Goal: Use online tool/utility: Utilize a website feature to perform a specific function

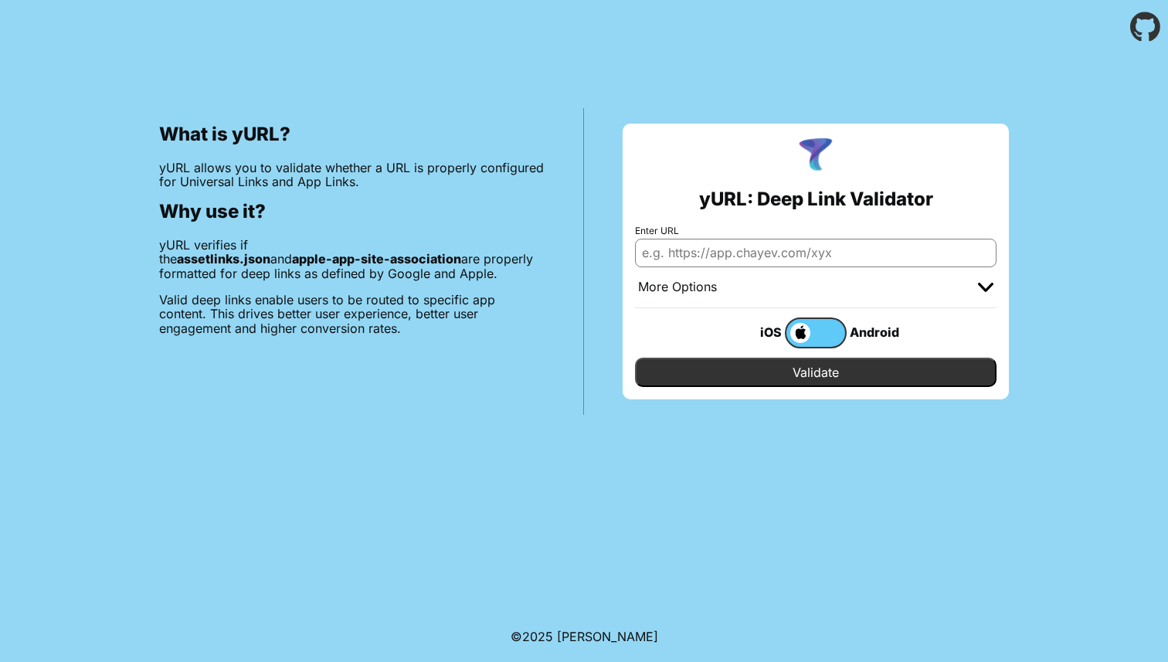
click at [753, 263] on input "Enter URL" at bounding box center [816, 253] width 362 height 28
paste input "https://api.sphereapp.co.uk/app/resetPassword?token=eyJhbGciOiJIUzI1NiIsInR5cCI…"
type input "https://api.sphereapp.co.uk/app/resetPassword?token=eyJhbGciOiJIUzI1NiIsInR5cCI…"
click at [732, 318] on div "iOS Android" at bounding box center [815, 333] width 185 height 31
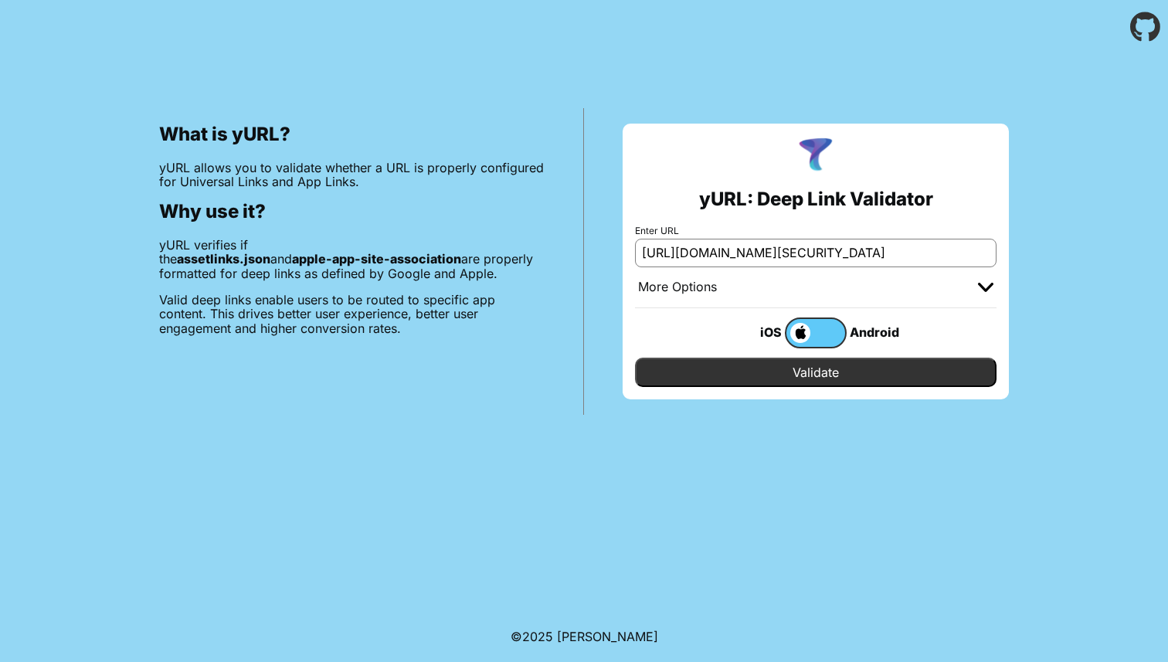
scroll to position [0, 0]
click at [804, 362] on input "Validate" at bounding box center [816, 372] width 362 height 29
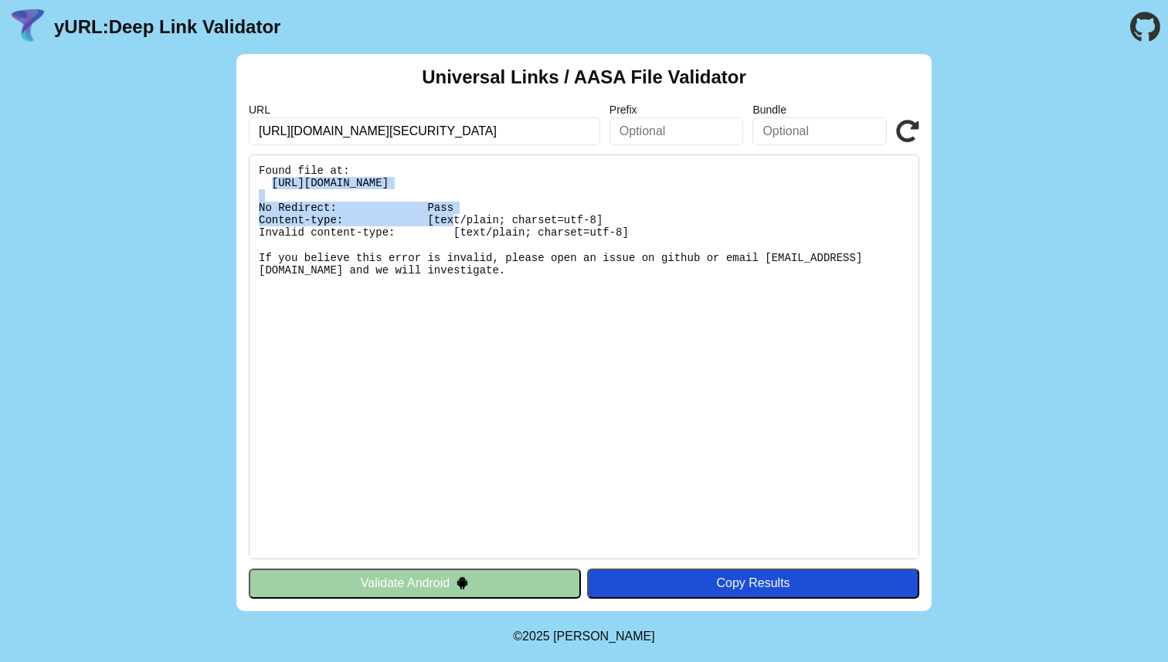
drag, startPoint x: 272, startPoint y: 181, endPoint x: 699, endPoint y: 184, distance: 427.2
click at [699, 184] on pre "Found file at: [URL][DOMAIN_NAME] No Redirect: Pass Content-type: [text/plain; …" at bounding box center [584, 357] width 671 height 405
copy pre "[URL][DOMAIN_NAME]"
click at [542, 591] on button "Validate Android" at bounding box center [415, 583] width 332 height 29
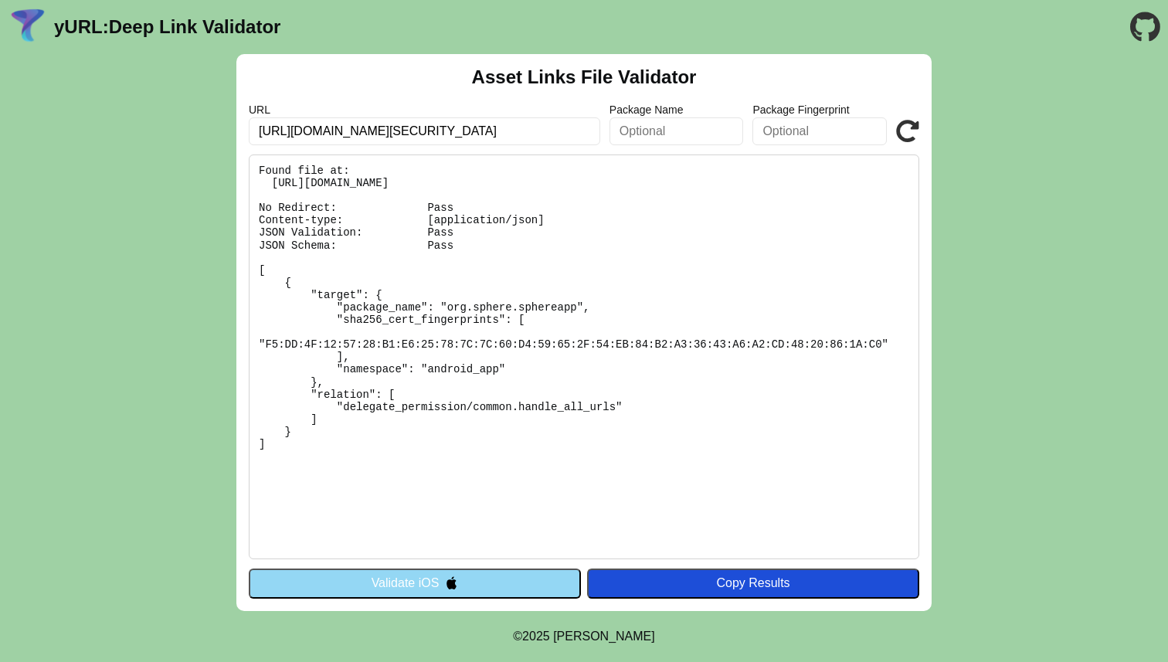
click at [507, 580] on button "Validate iOS" at bounding box center [415, 583] width 332 height 29
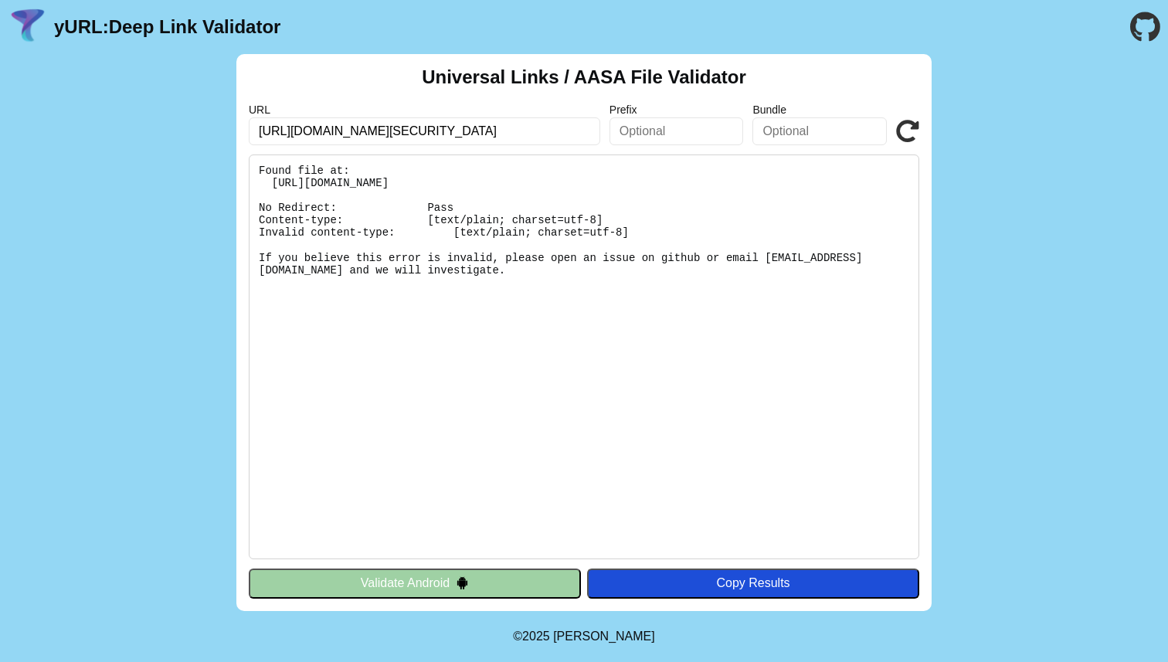
click at [501, 590] on button "Validate Android" at bounding box center [415, 583] width 332 height 29
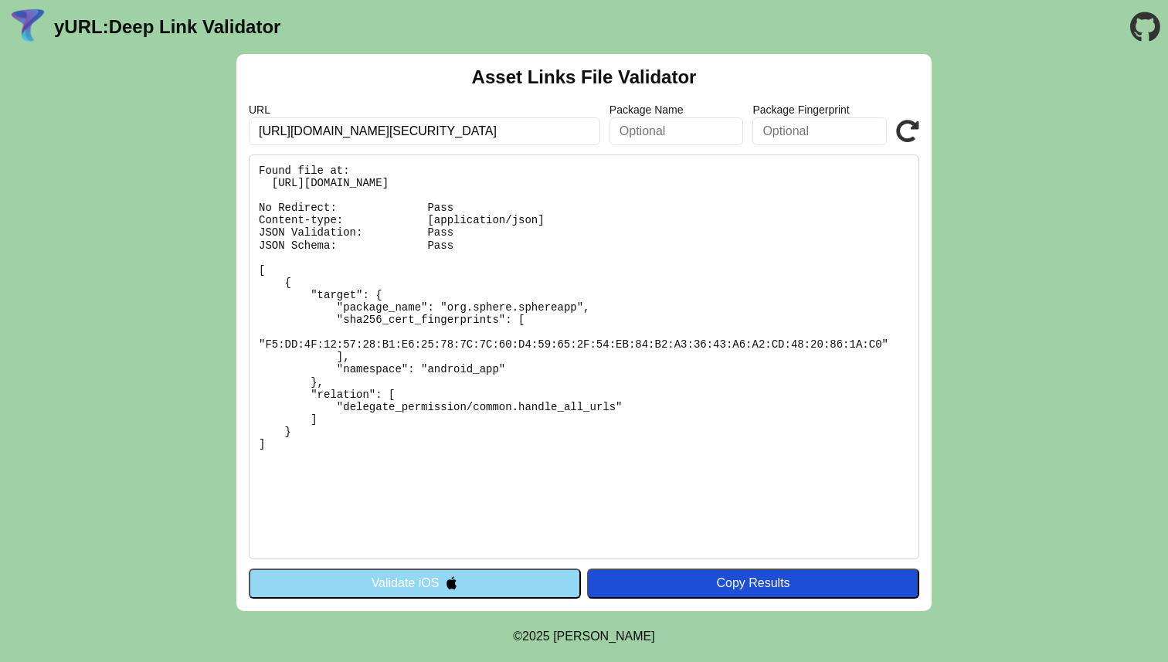
click at [501, 590] on button "Validate iOS" at bounding box center [415, 583] width 332 height 29
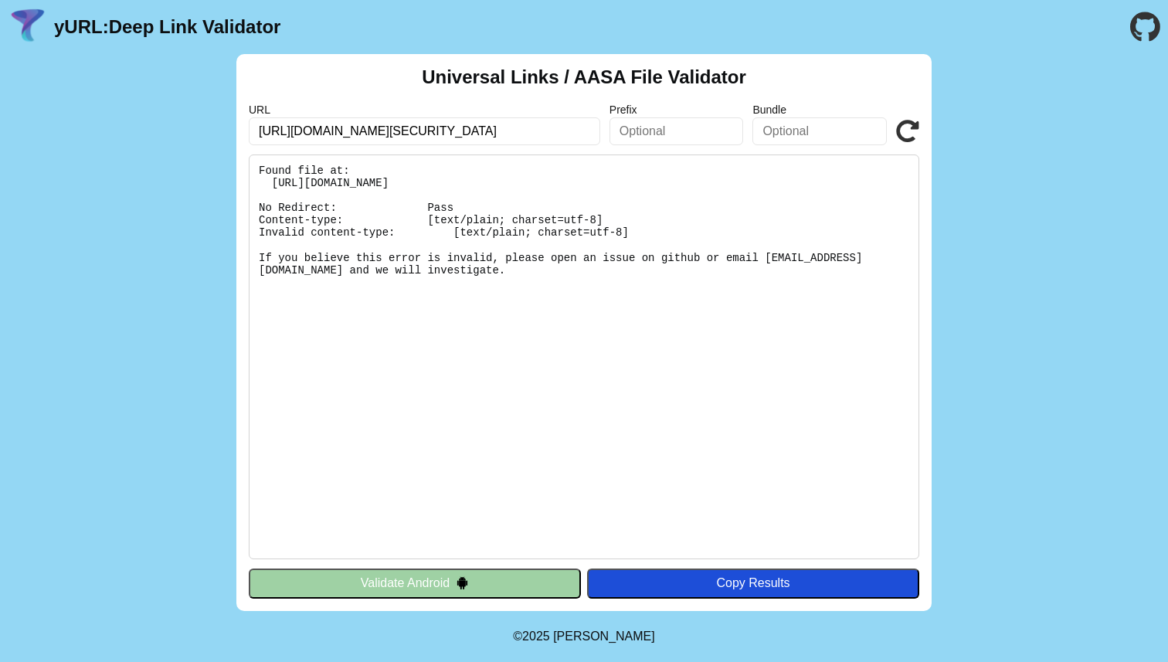
click at [380, 127] on input "[URL][DOMAIN_NAME][SECURITY_DATA]" at bounding box center [425, 131] width 352 height 28
paste input "[DOMAIN_NAME][URL]"
type input "[URL][DOMAIN_NAME]"
click at [549, 579] on button "Validate Android" at bounding box center [415, 583] width 332 height 29
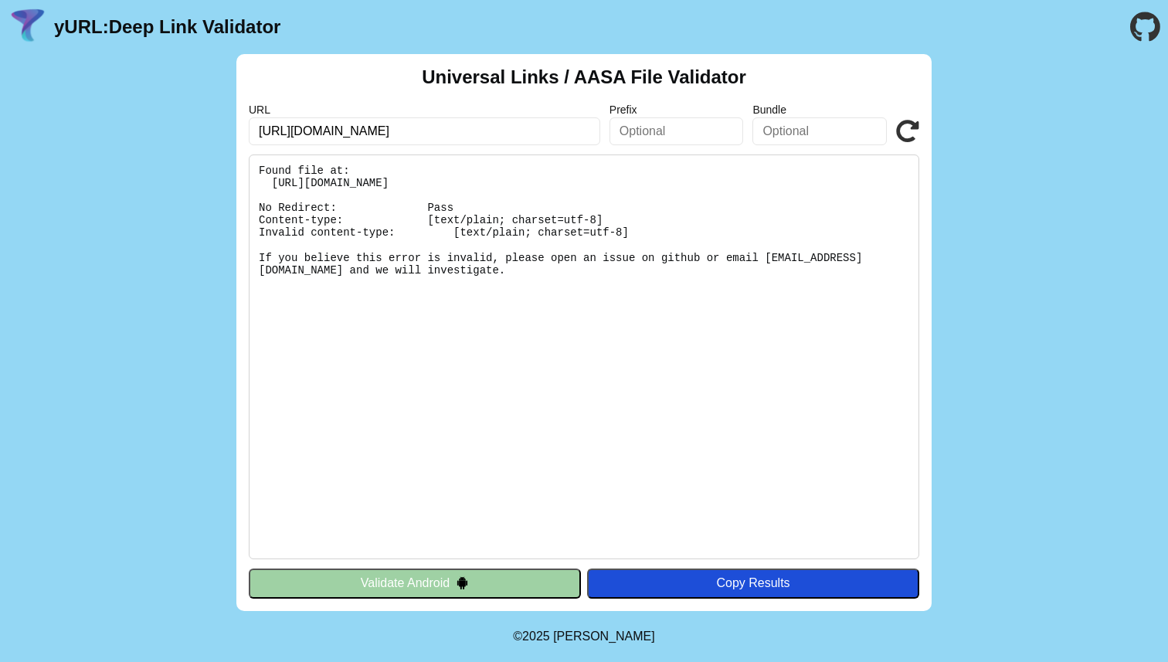
scroll to position [0, 0]
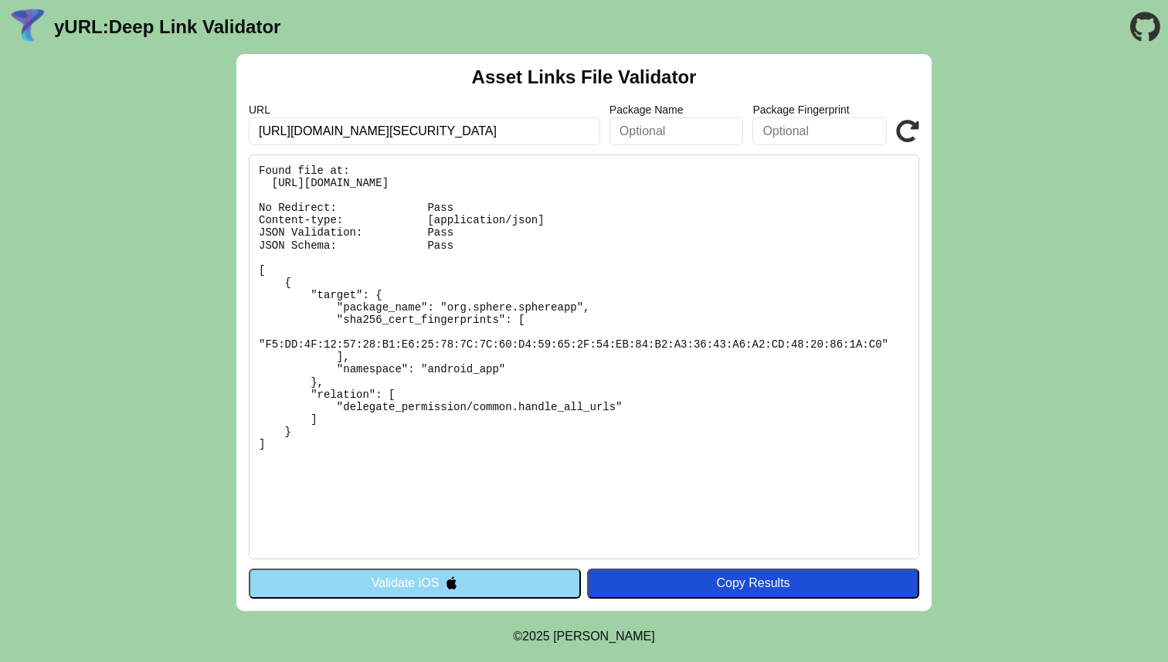
click at [478, 137] on input "[URL][DOMAIN_NAME][SECURITY_DATA]" at bounding box center [425, 131] width 352 height 28
paste input "[DOMAIN_NAME][URL]"
drag, startPoint x: 374, startPoint y: 130, endPoint x: 715, endPoint y: 161, distance: 342.1
click at [718, 165] on div "Asset Links File Validator URL https://boardbusinesses.com/.well-known/apple-ap…" at bounding box center [583, 332] width 695 height 557
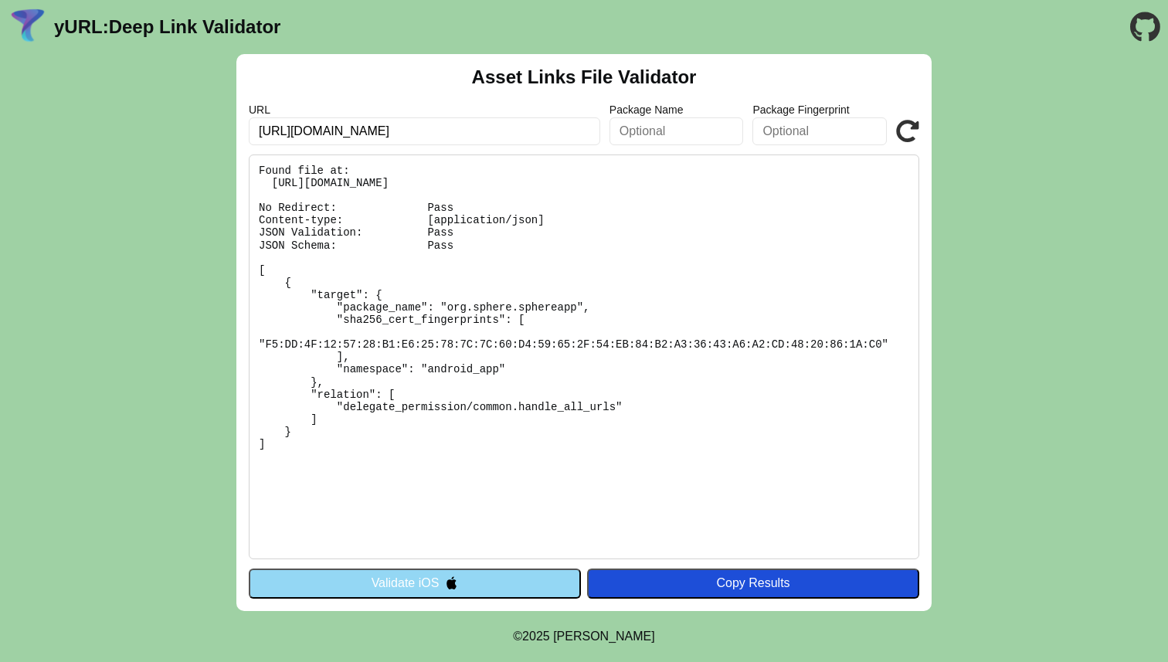
scroll to position [0, 0]
type input "[URL][DOMAIN_NAME]"
click button "Validate" at bounding box center [0, 0] width 0 height 0
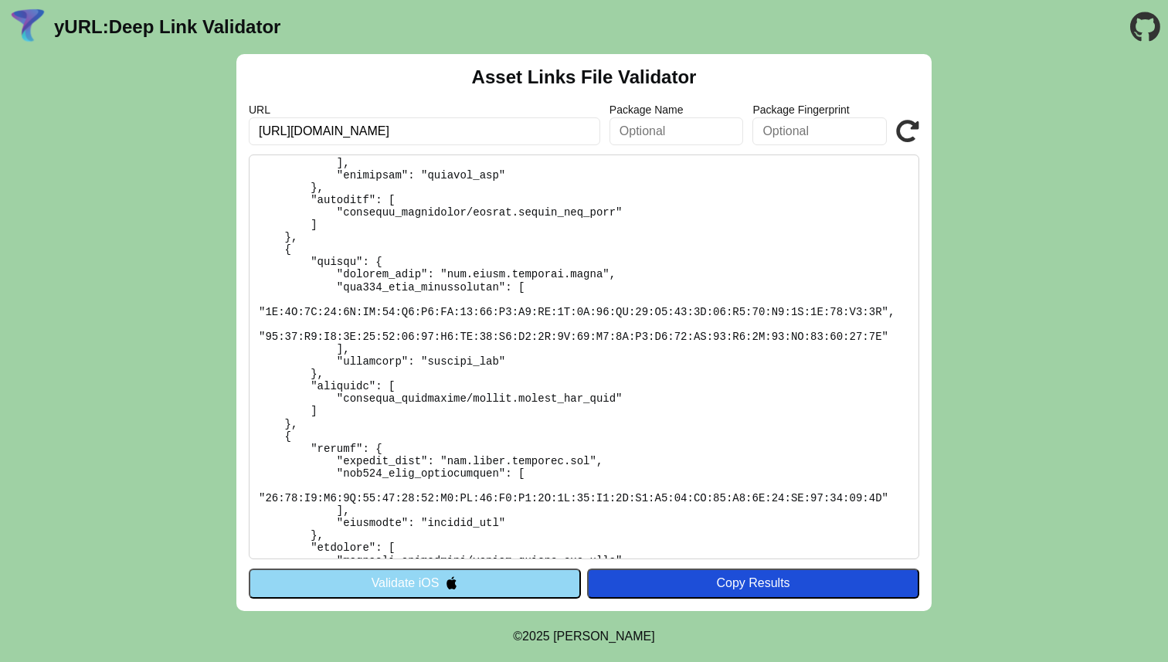
scroll to position [274, 0]
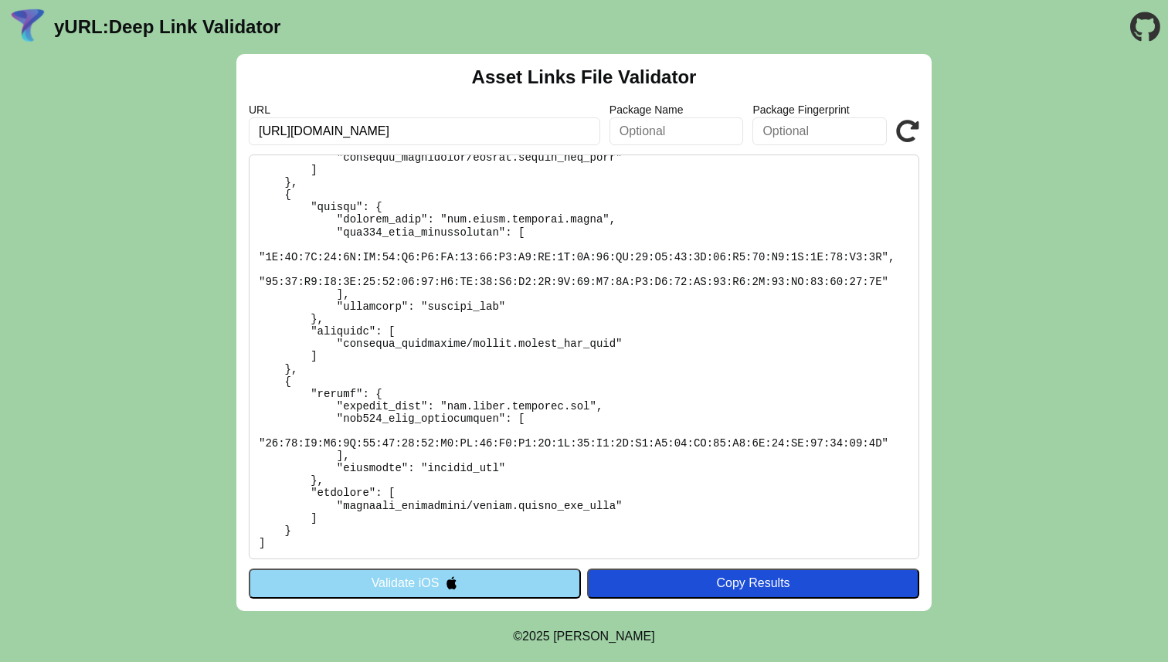
click at [487, 586] on button "Validate iOS" at bounding box center [415, 583] width 332 height 29
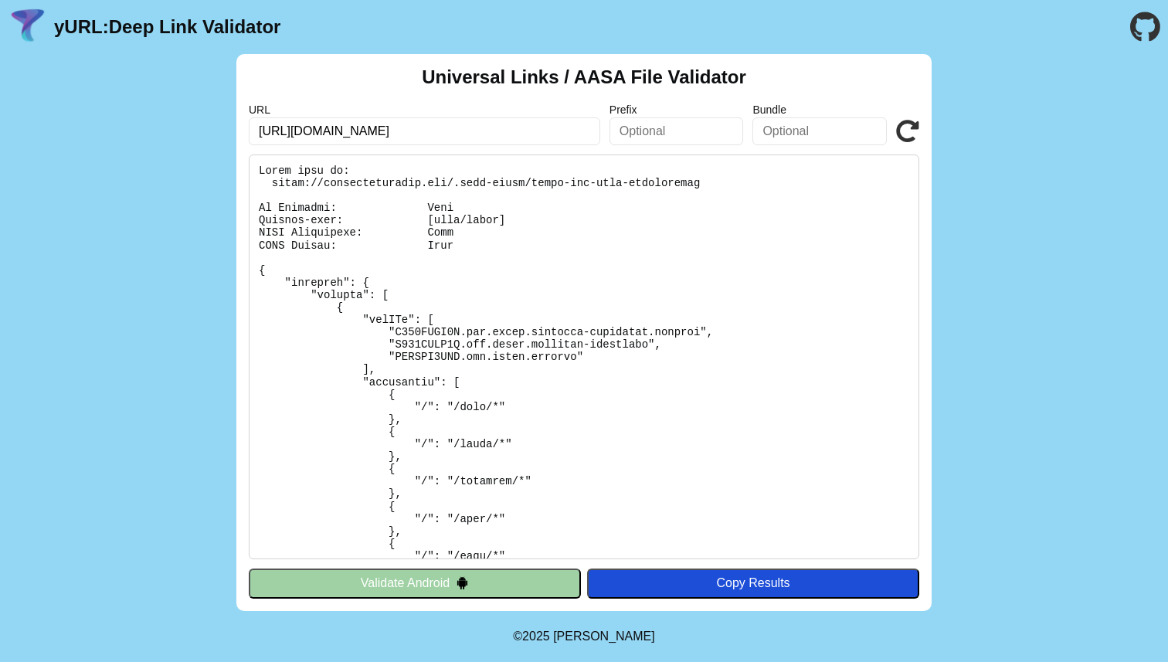
drag, startPoint x: 437, startPoint y: 131, endPoint x: 212, endPoint y: 130, distance: 224.1
click at [212, 130] on div "Universal Links / AASA File Validator URL https://boardbusinesses.com Prefix Bu…" at bounding box center [584, 332] width 1168 height 557
paste input "api.sphereapp.co.uk/"
type input "https://api.sphereapp.co.uk"
click at [524, 589] on button "Validate Android" at bounding box center [415, 583] width 332 height 29
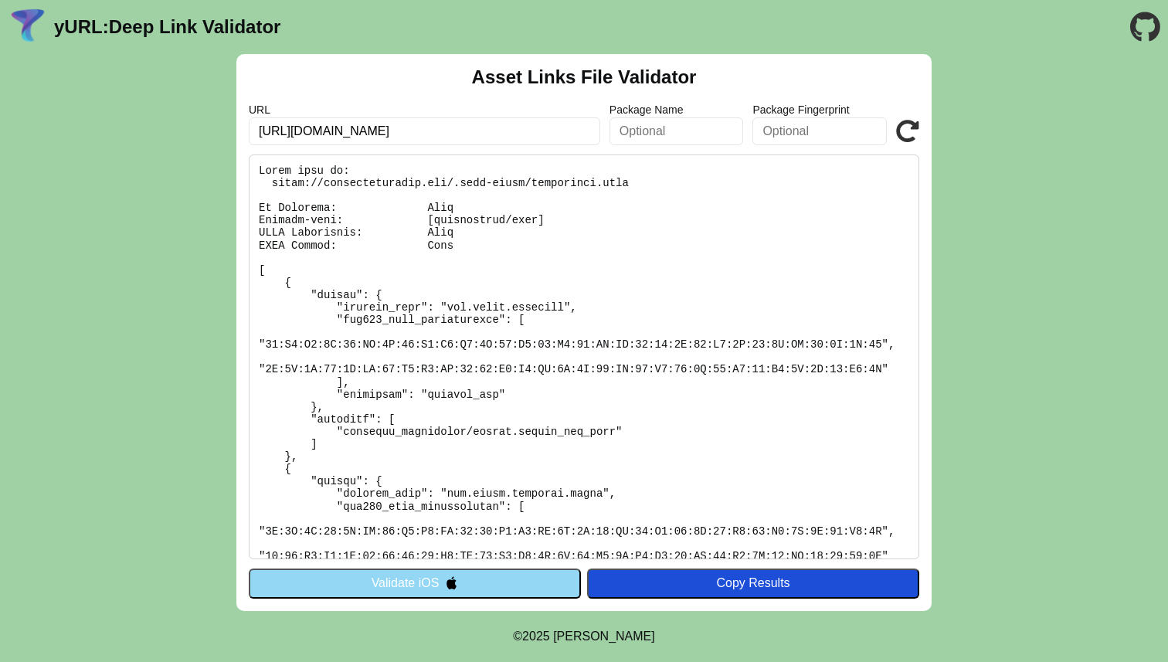
drag, startPoint x: 447, startPoint y: 134, endPoint x: 246, endPoint y: 136, distance: 201.6
click at [246, 136] on div "Asset Links File Validator URL [URL][DOMAIN_NAME] Package Name Package Fingerpr…" at bounding box center [583, 332] width 695 height 557
click at [492, 585] on button "Validate iOS" at bounding box center [415, 583] width 332 height 29
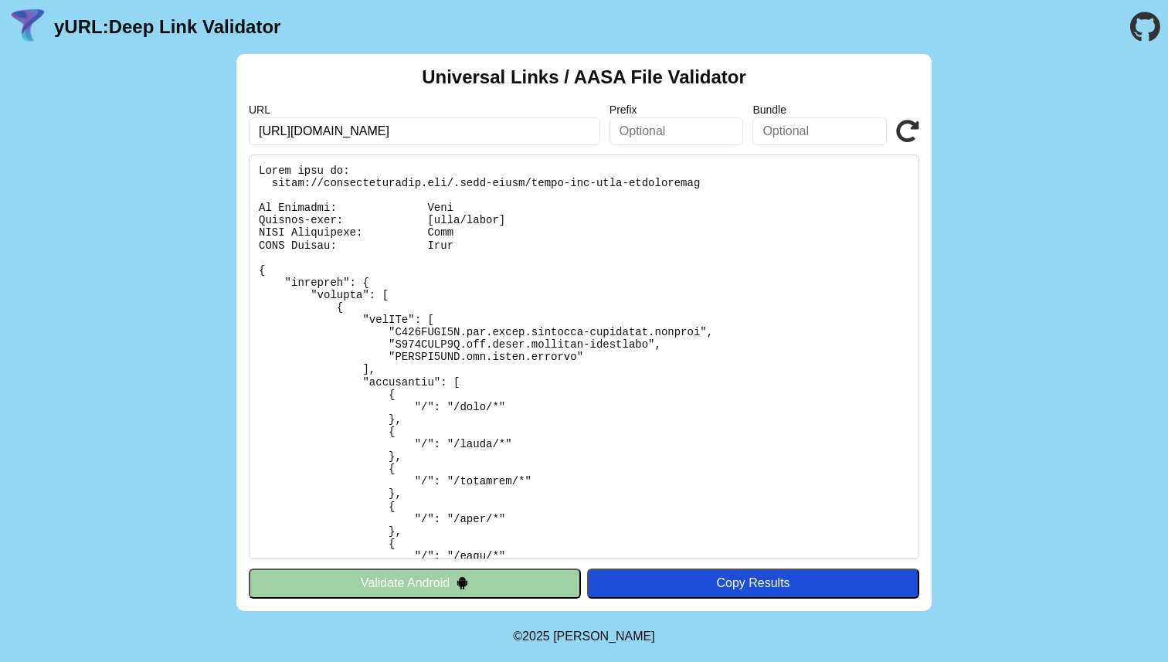
drag, startPoint x: 427, startPoint y: 131, endPoint x: 226, endPoint y: 125, distance: 200.9
click at [226, 125] on div "Universal Links / AASA File Validator URL https://boardbusinesses.com Prefix Bu…" at bounding box center [584, 332] width 1168 height 557
paste input "api.sphereapp.co.uk/"
type input "[URL][DOMAIN_NAME]"
click button "Validate" at bounding box center [0, 0] width 0 height 0
